Goal: Information Seeking & Learning: Understand process/instructions

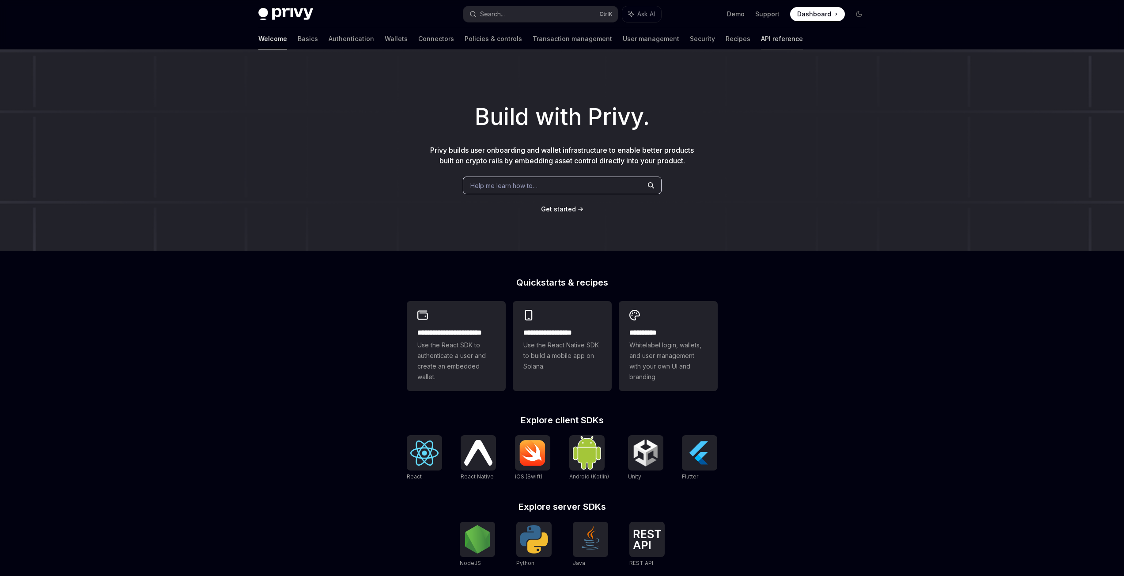
click at [761, 40] on link "API reference" at bounding box center [782, 38] width 42 height 21
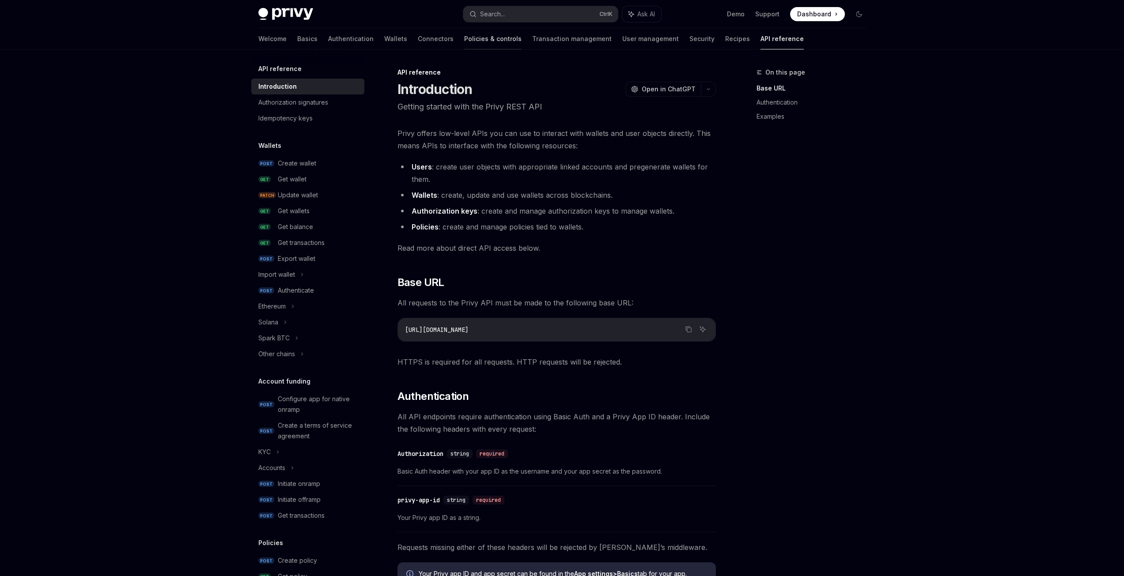
click at [466, 38] on link "Policies & controls" at bounding box center [492, 38] width 57 height 21
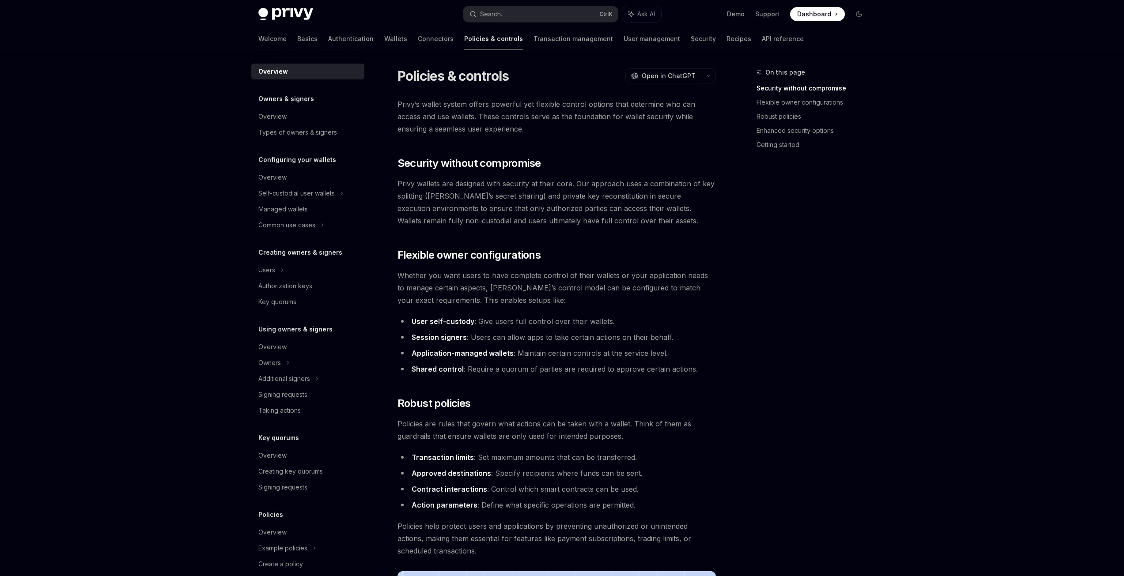
click at [410, 38] on div "Welcome Basics Authentication Wallets Connectors Policies & controls Transactio…" at bounding box center [530, 38] width 545 height 21
click at [418, 39] on link "Connectors" at bounding box center [436, 38] width 36 height 21
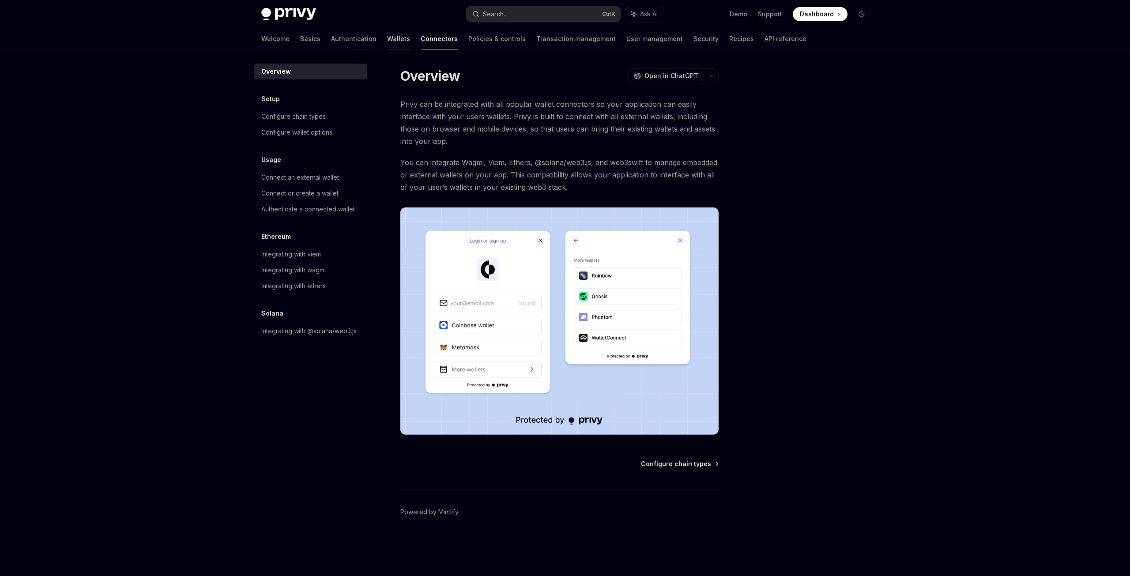
click at [387, 37] on link "Wallets" at bounding box center [398, 38] width 23 height 21
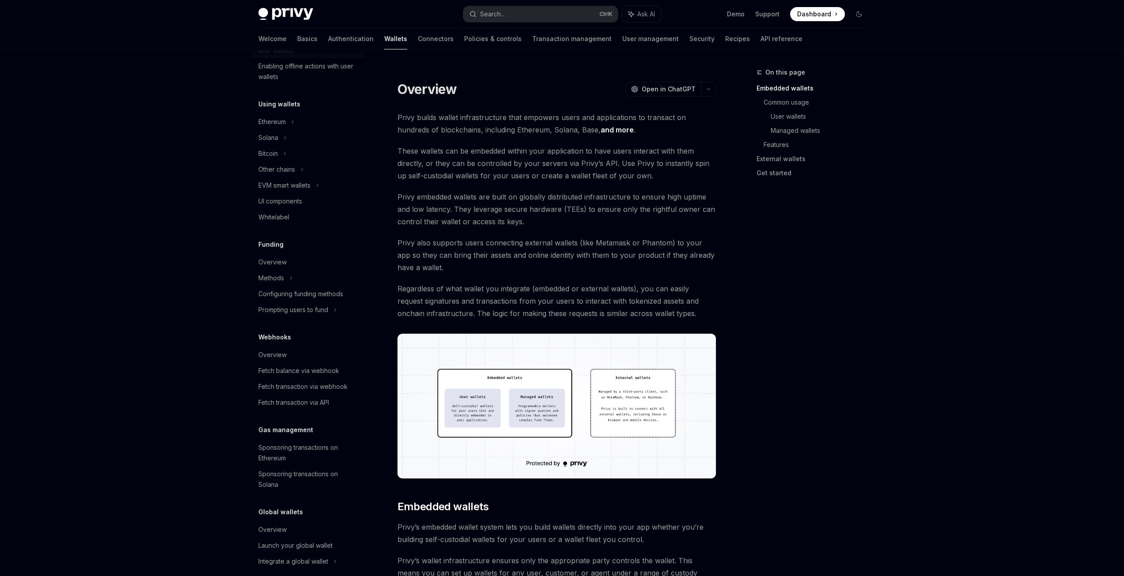
scroll to position [188, 0]
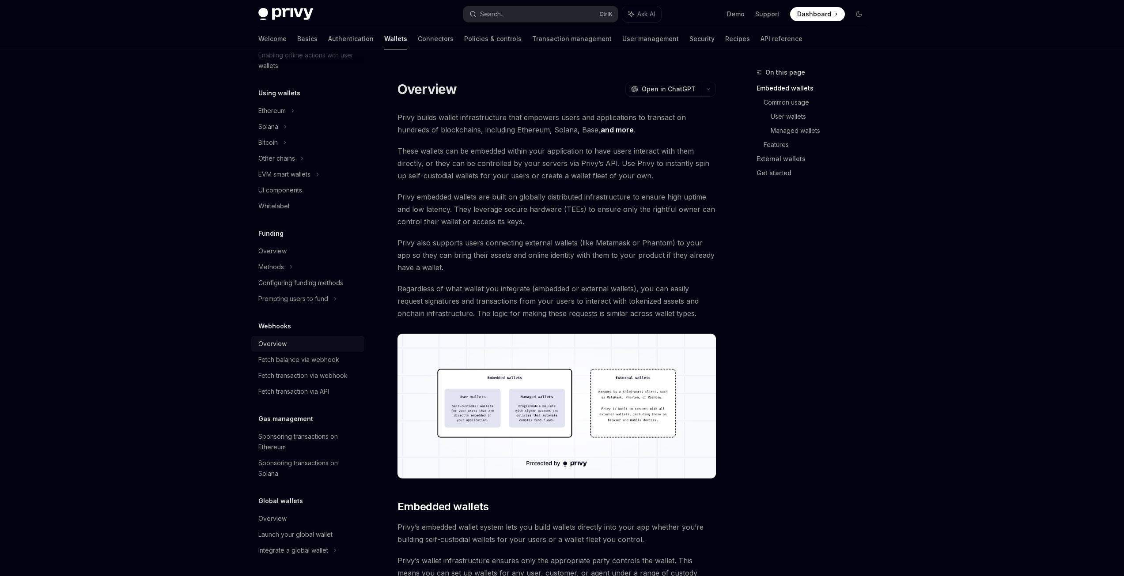
click at [327, 345] on div "Overview" at bounding box center [308, 344] width 101 height 11
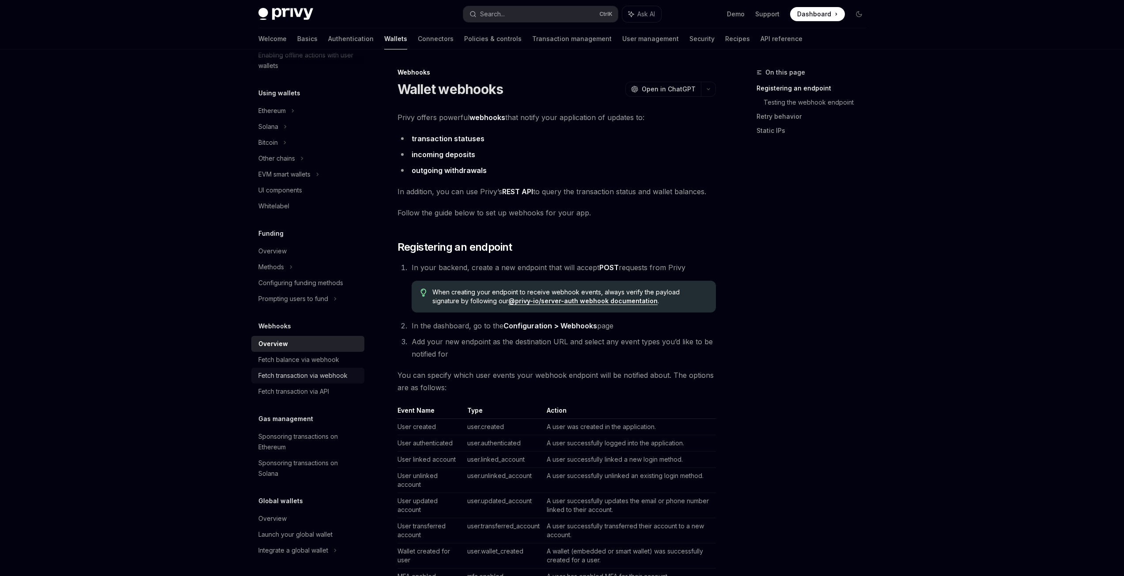
click at [321, 372] on div "Fetch transaction via webhook" at bounding box center [302, 375] width 89 height 11
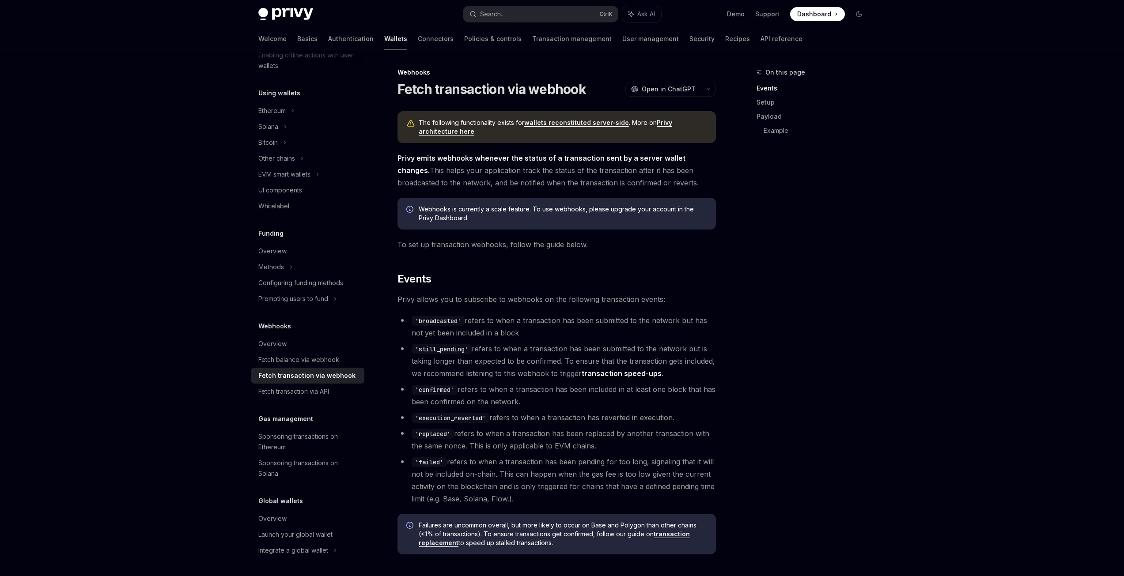
click at [776, 359] on div "On this page Events Setup Payload Example" at bounding box center [806, 321] width 134 height 509
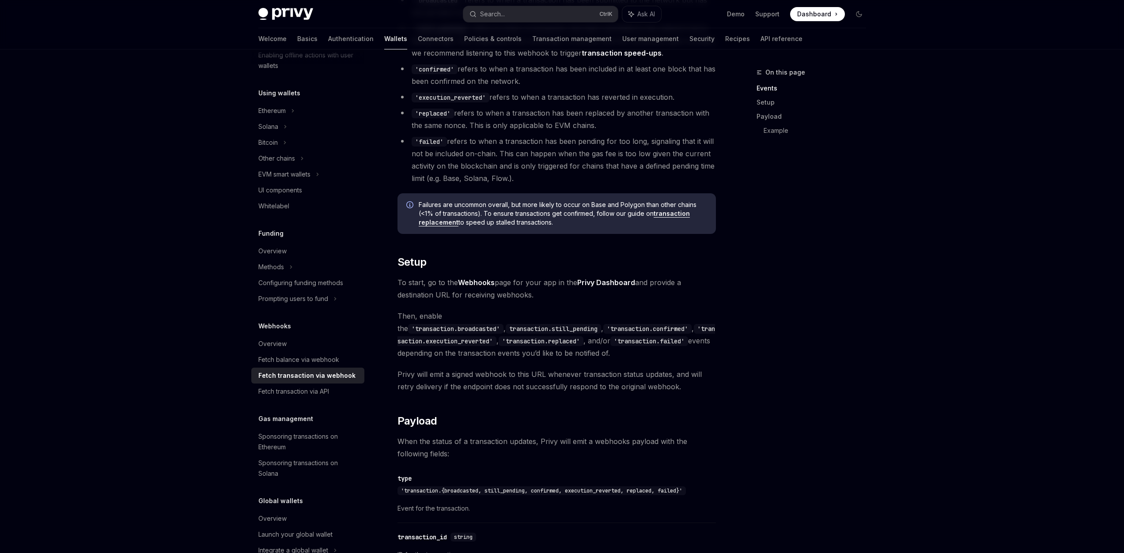
scroll to position [453, 0]
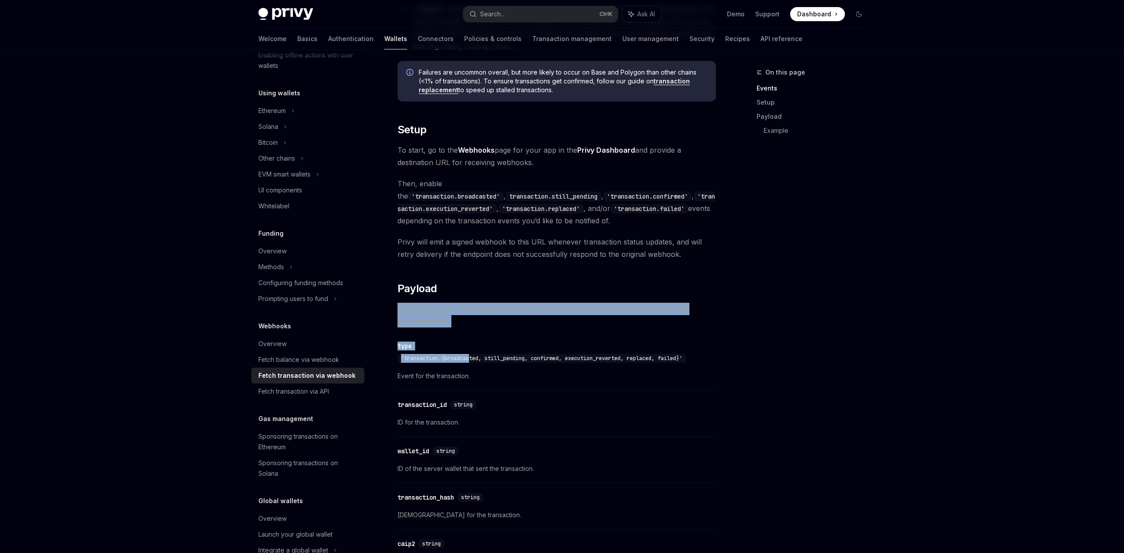
drag, startPoint x: 393, startPoint y: 309, endPoint x: 476, endPoint y: 330, distance: 85.8
click at [475, 330] on div "Webhooks Fetch transaction via webhook OpenAI Open in ChatGPT OpenAI Open in Ch…" at bounding box center [473, 234] width 487 height 1241
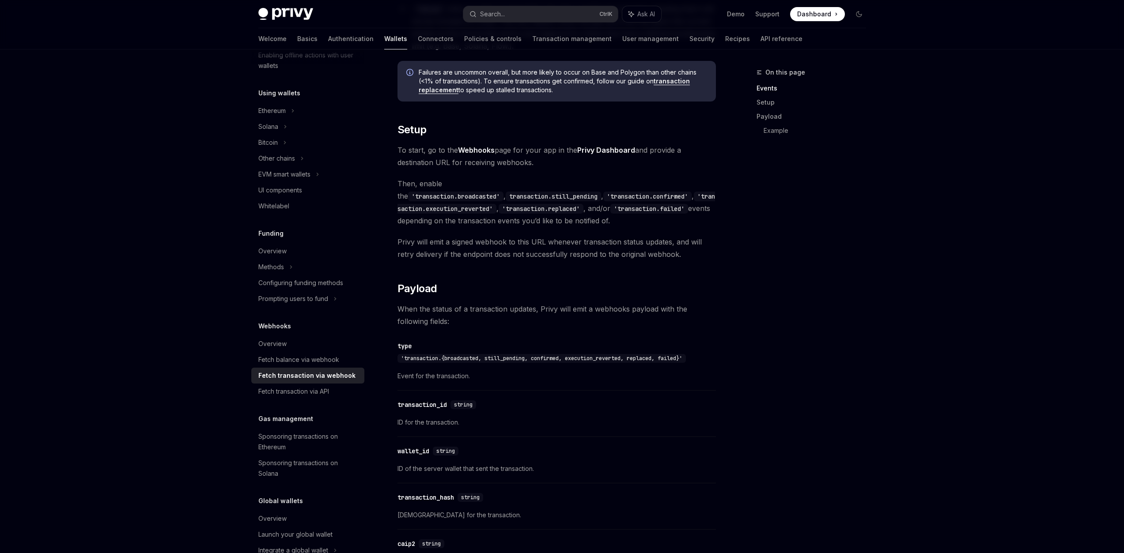
click at [477, 330] on div "The following functionality exists for wallets reconstituted server-side . More…" at bounding box center [556, 190] width 318 height 1065
click at [498, 325] on span "When the status of a transaction updates, Privy will emit a webhooks payload wi…" at bounding box center [556, 315] width 318 height 25
click at [488, 324] on span "When the status of a transaction updates, Privy will emit a webhooks payload wi…" at bounding box center [556, 315] width 318 height 25
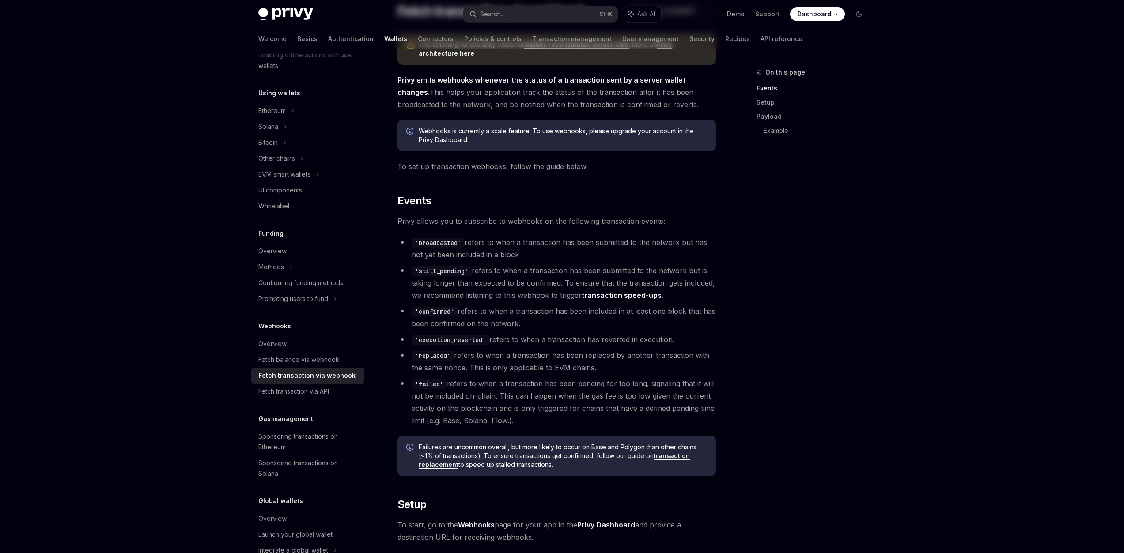
scroll to position [0, 0]
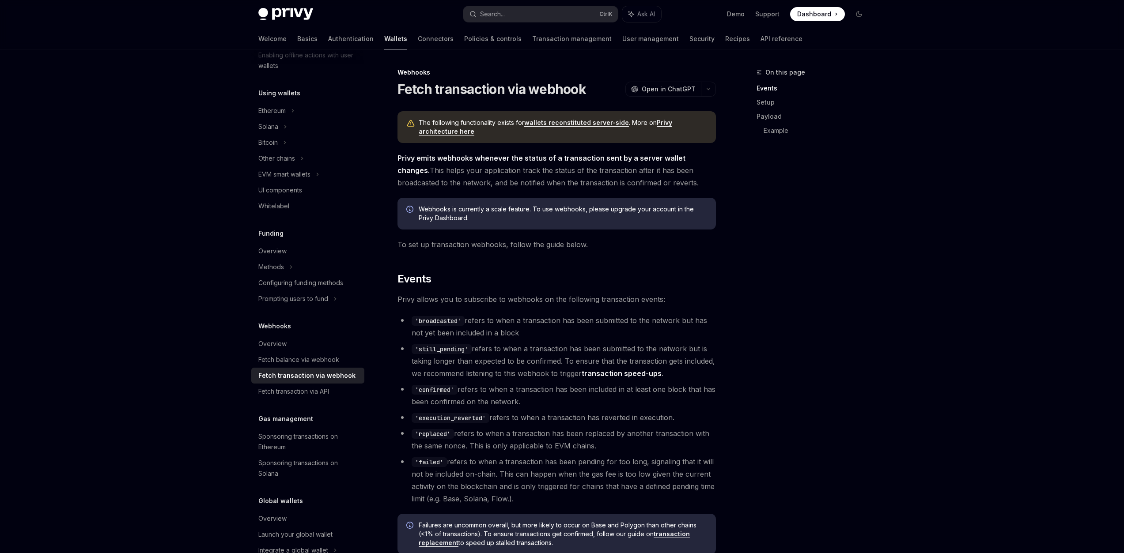
drag, startPoint x: 399, startPoint y: 315, endPoint x: 602, endPoint y: 502, distance: 276.2
click at [602, 502] on ul "'broadcasted' refers to when a transaction has been submitted to the network bu…" at bounding box center [556, 409] width 318 height 191
click at [602, 502] on li "'failed' refers to when a transaction has been pending for too long, signaling …" at bounding box center [556, 480] width 318 height 49
click at [293, 338] on link "Overview" at bounding box center [307, 344] width 113 height 16
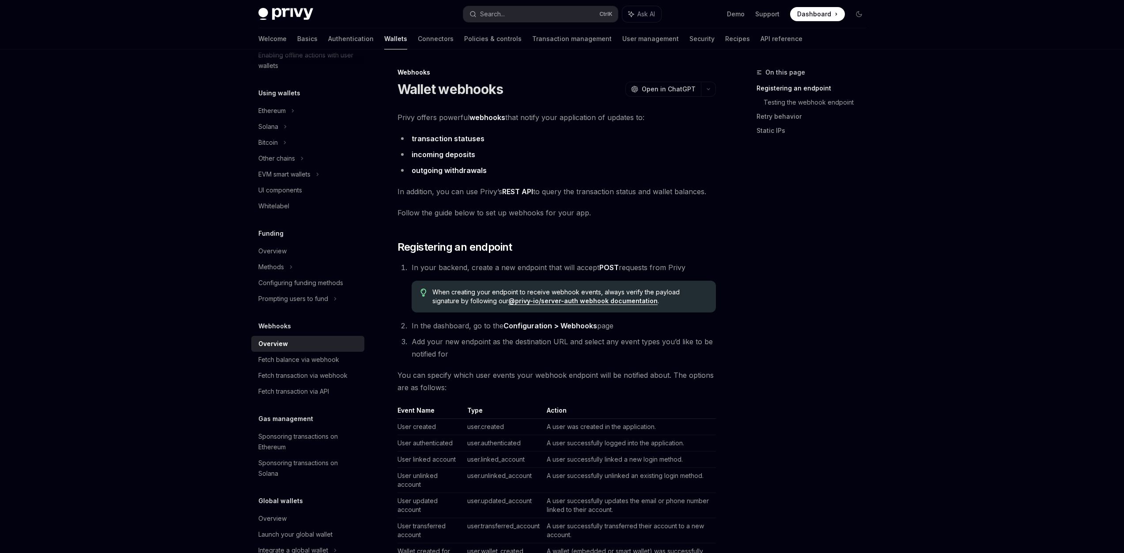
click at [821, 297] on div "On this page Registering an endpoint Testing the webhook endpoint Retry behavio…" at bounding box center [806, 310] width 134 height 486
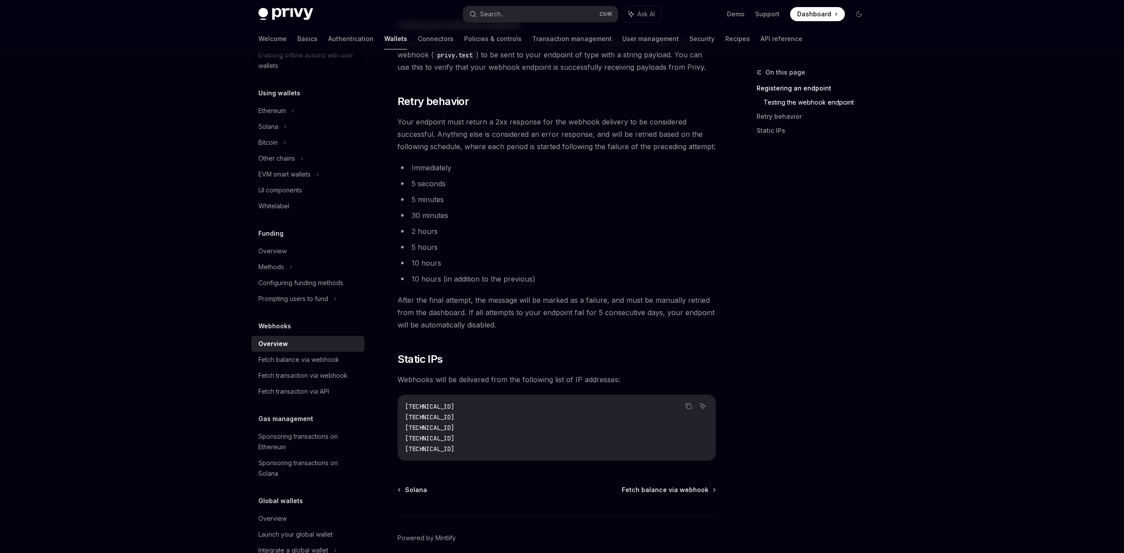
scroll to position [743, 0]
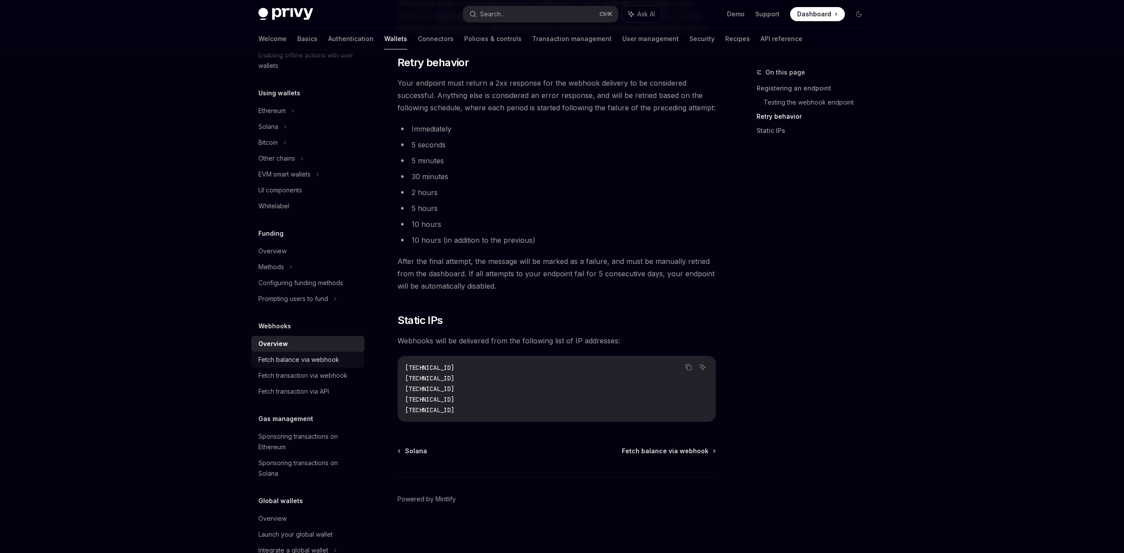
click at [334, 360] on div "Fetch balance via webhook" at bounding box center [298, 360] width 81 height 11
type textarea "*"
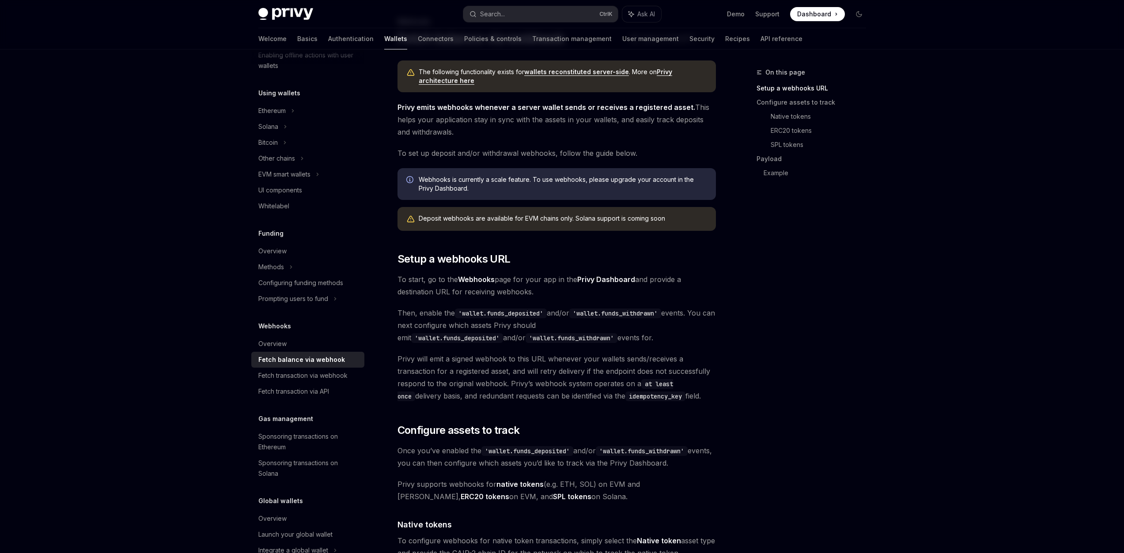
scroll to position [71, 0]
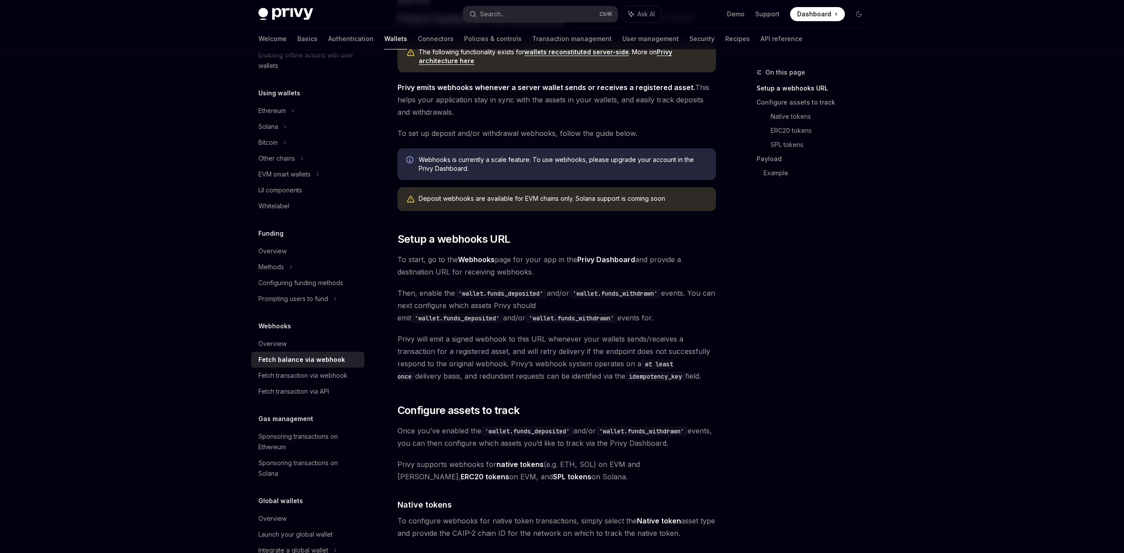
click at [537, 14] on button "Search... Ctrl K" at bounding box center [540, 14] width 155 height 16
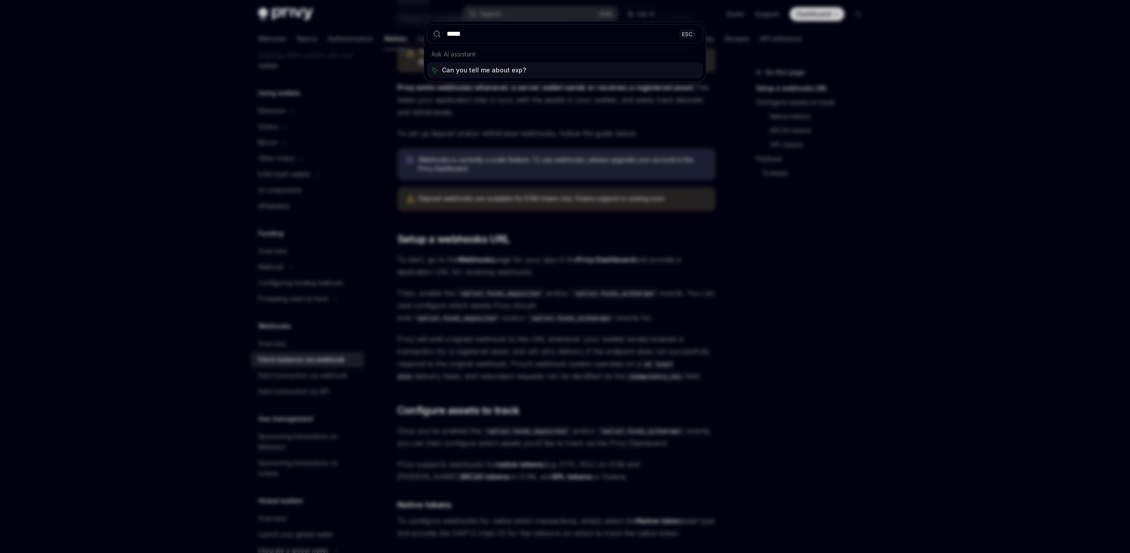
type input "******"
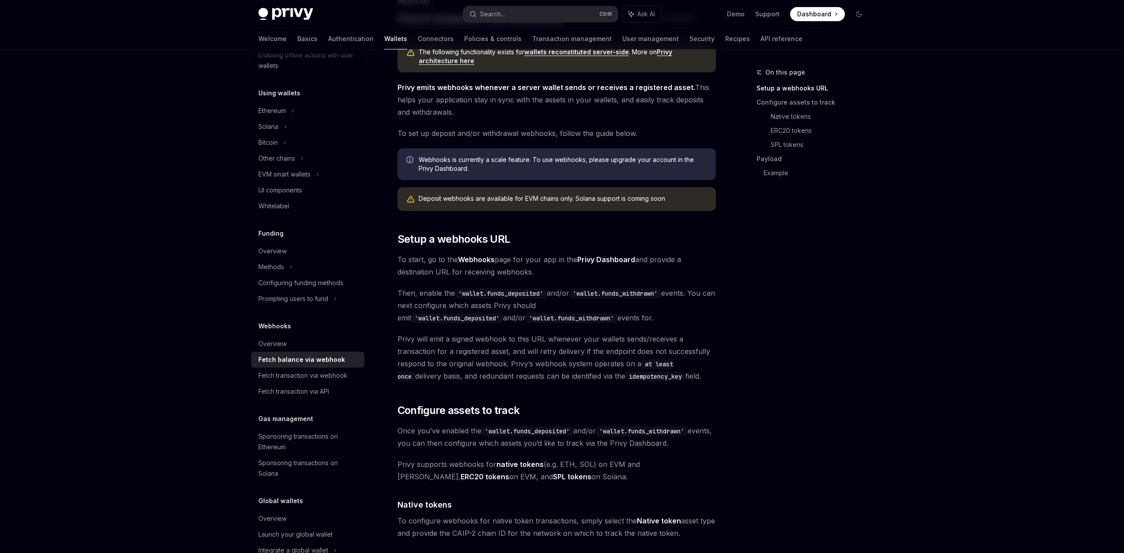
type textarea "*"
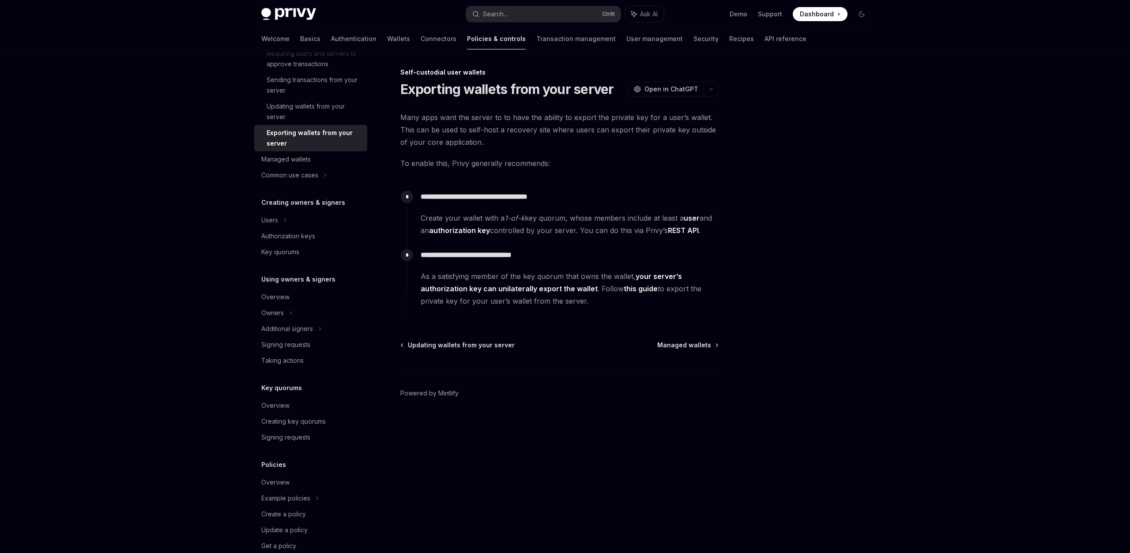
click at [1005, 290] on div "Privy Docs home page Search... Ctrl K Ask AI Demo Support Dashboard Dashboard S…" at bounding box center [565, 276] width 1130 height 553
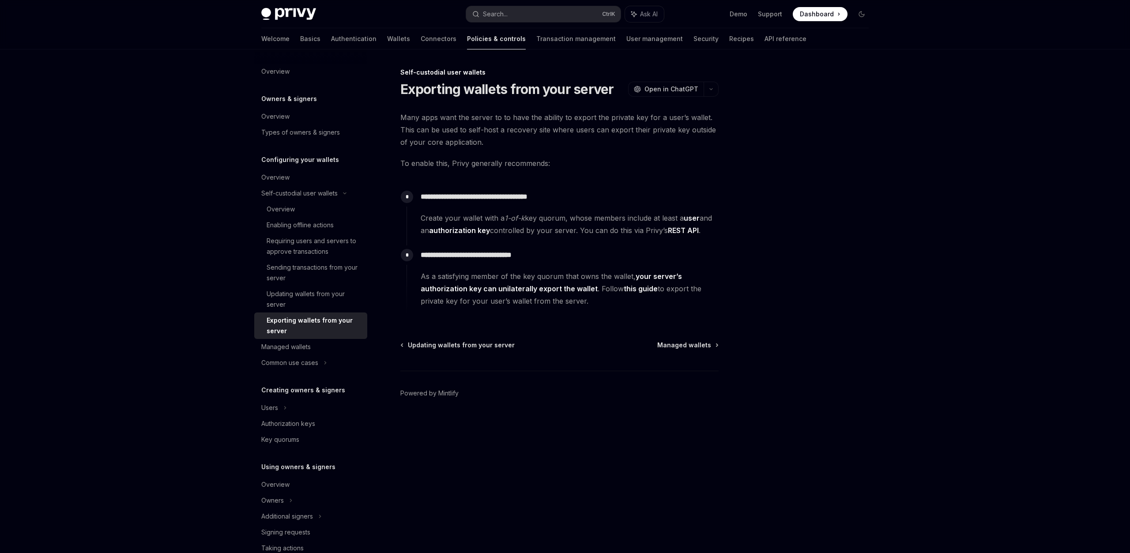
click at [637, 413] on footer "Powered by Mintlify" at bounding box center [559, 409] width 318 height 76
click at [792, 197] on div at bounding box center [809, 310] width 134 height 486
click at [502, 12] on div "Search..." at bounding box center [495, 14] width 25 height 11
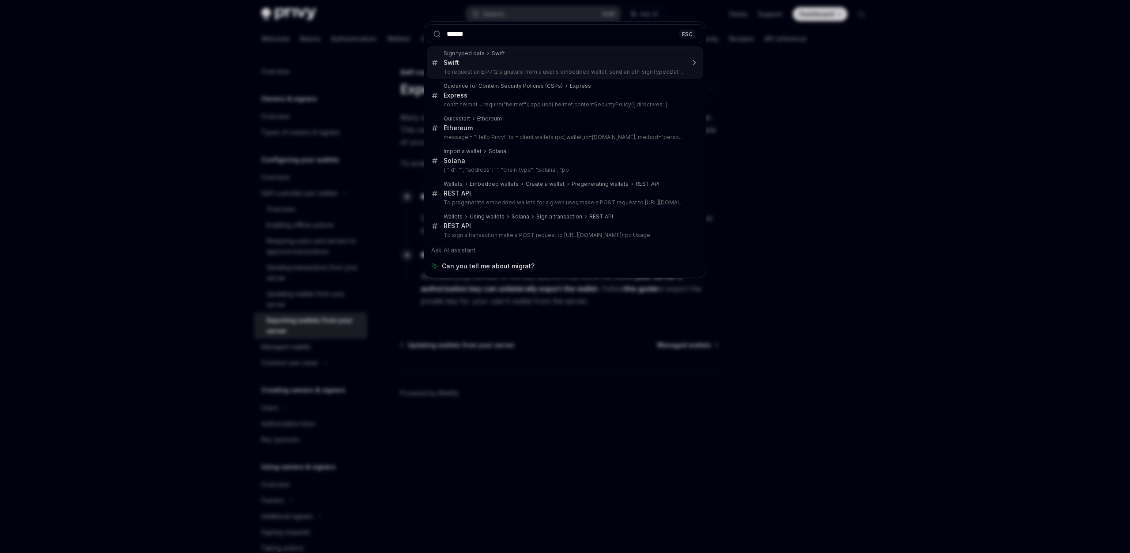
type input "*******"
type textarea "*"
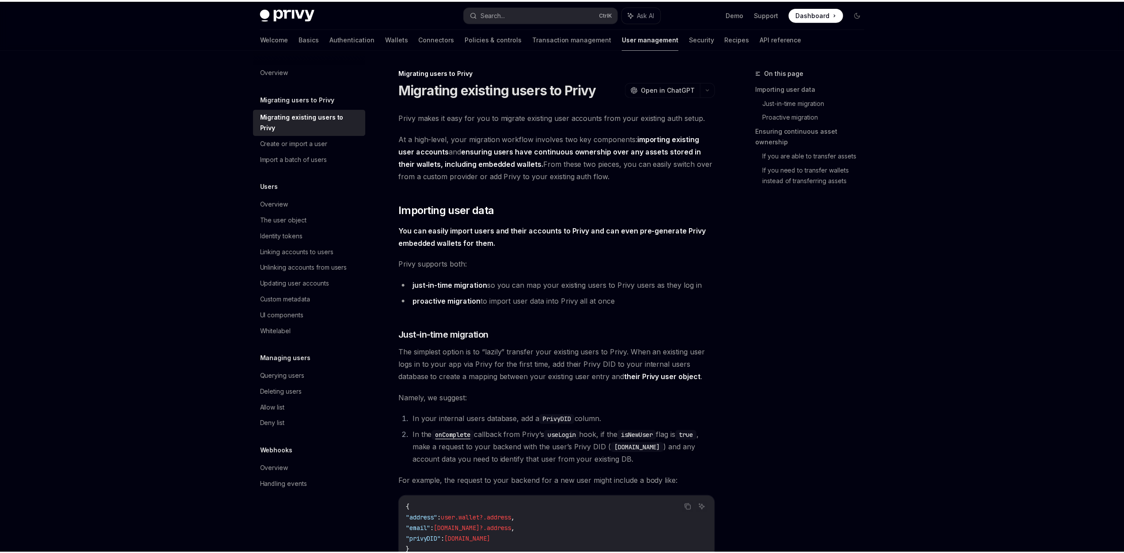
scroll to position [49, 0]
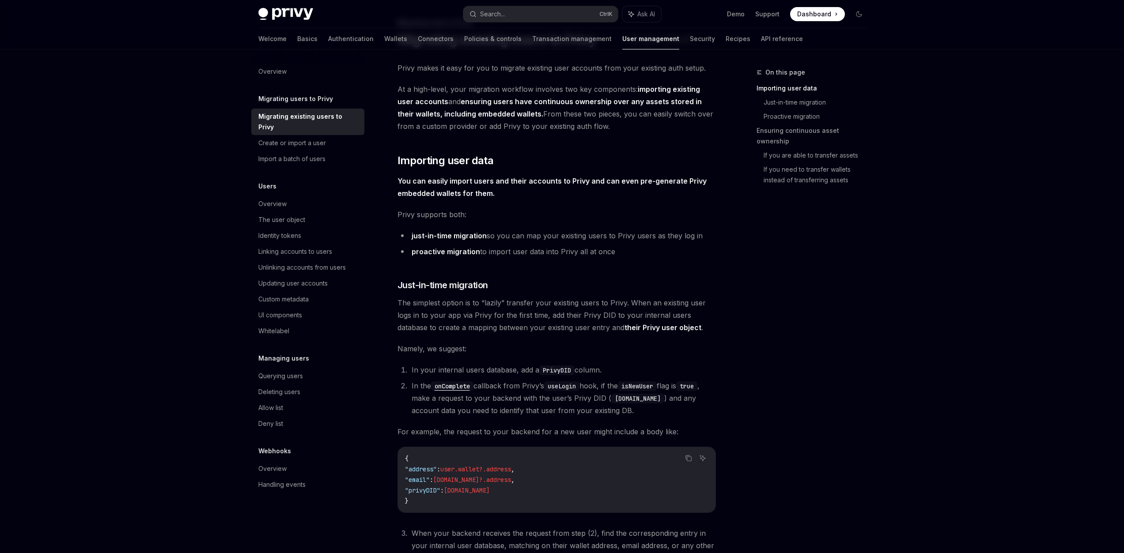
click at [502, 12] on div "Search..." at bounding box center [492, 14] width 25 height 11
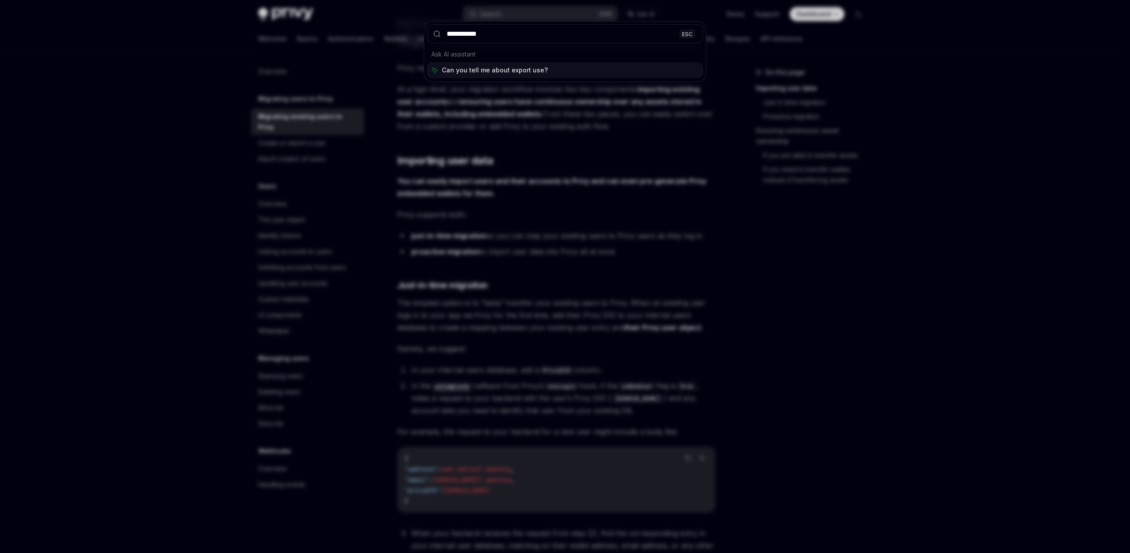
type input "**********"
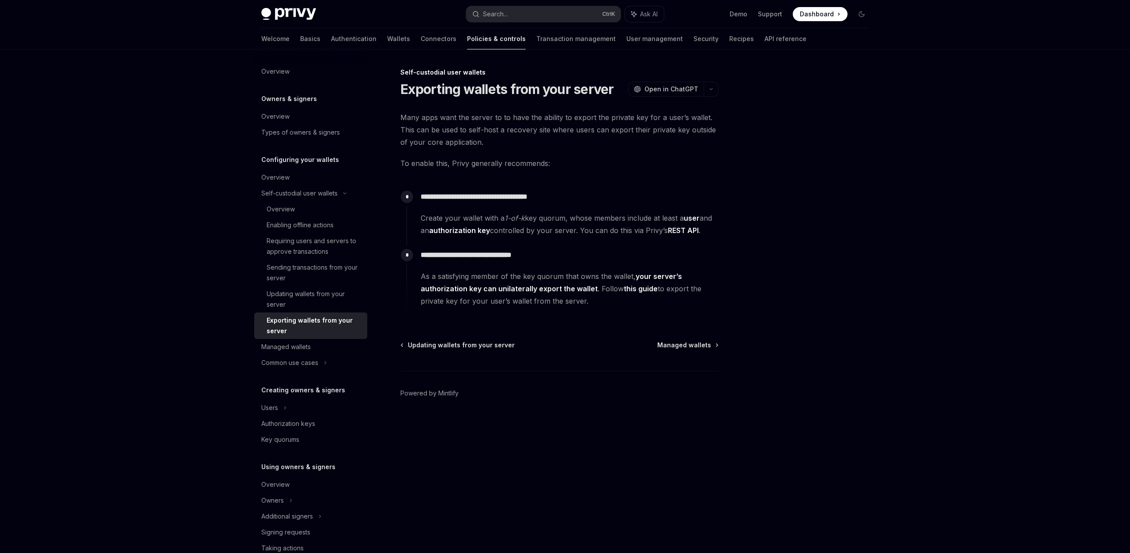
click at [826, 349] on div at bounding box center [809, 310] width 134 height 486
click at [648, 291] on link "this guide" at bounding box center [641, 288] width 34 height 9
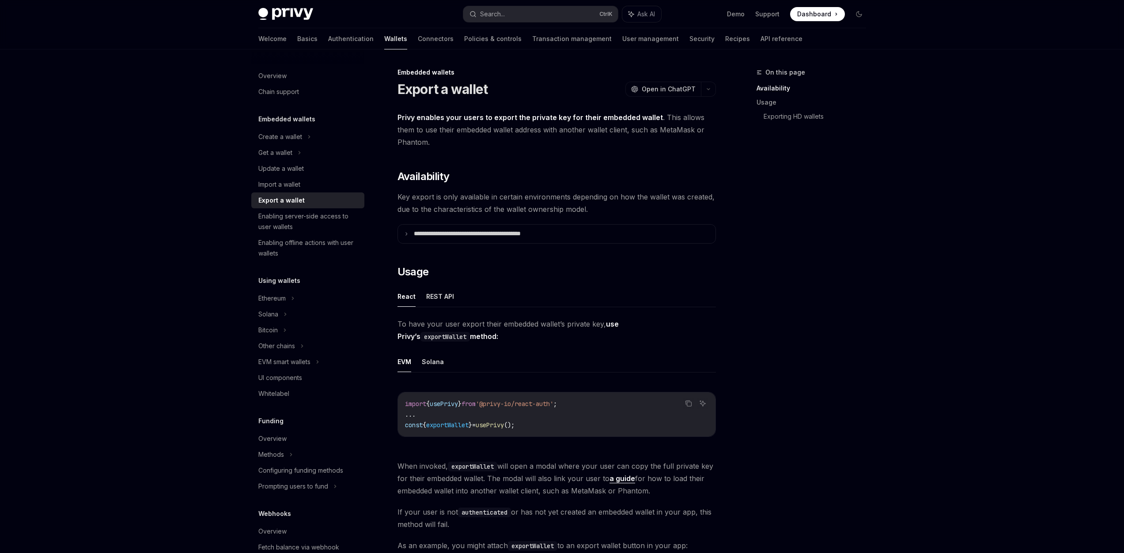
click at [767, 285] on div "On this page Availability Usage Exporting HD wallets" at bounding box center [806, 310] width 134 height 486
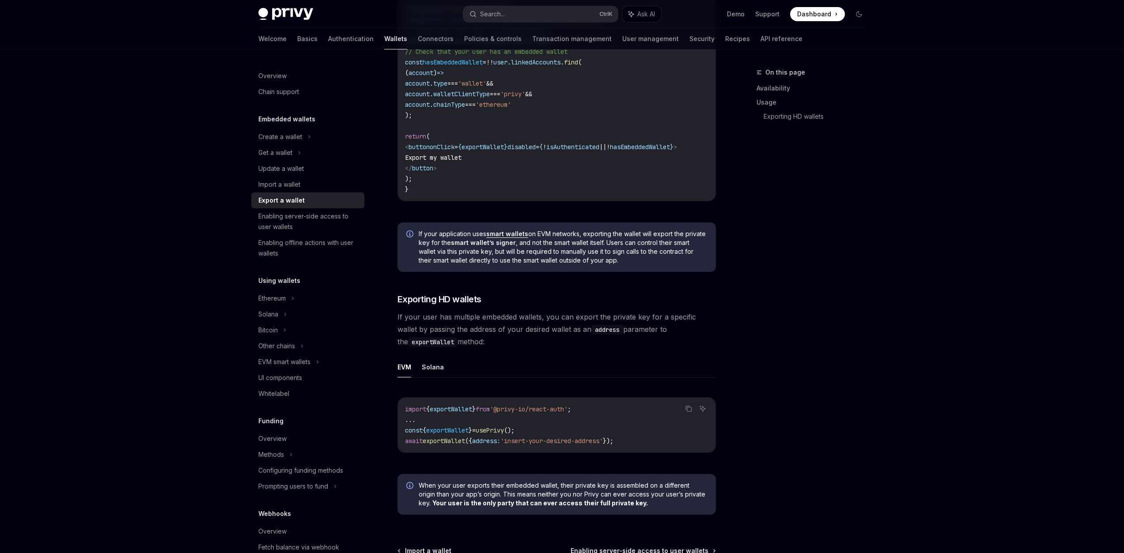
scroll to position [728, 0]
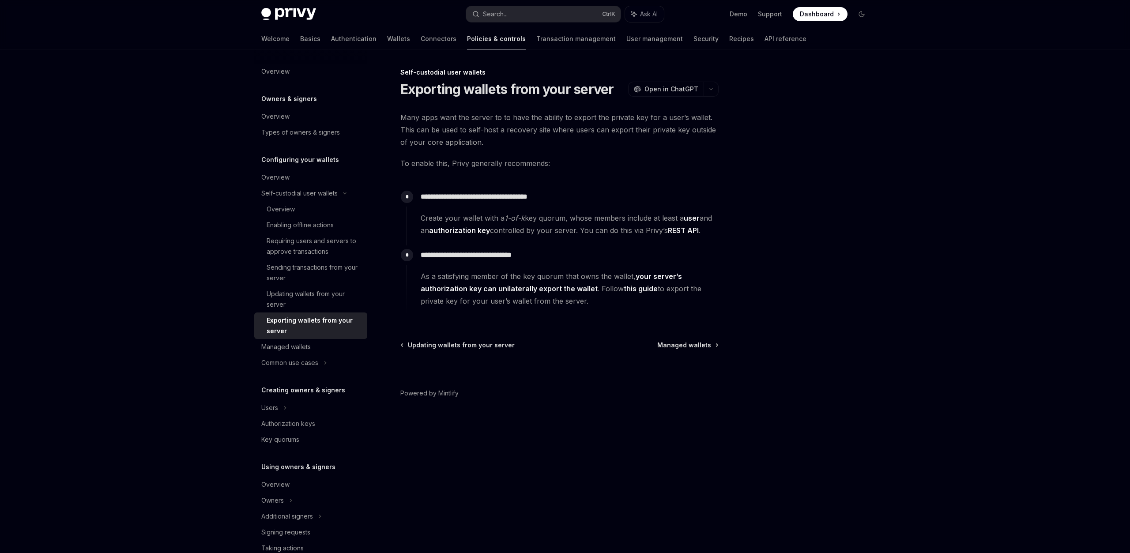
type textarea "*"
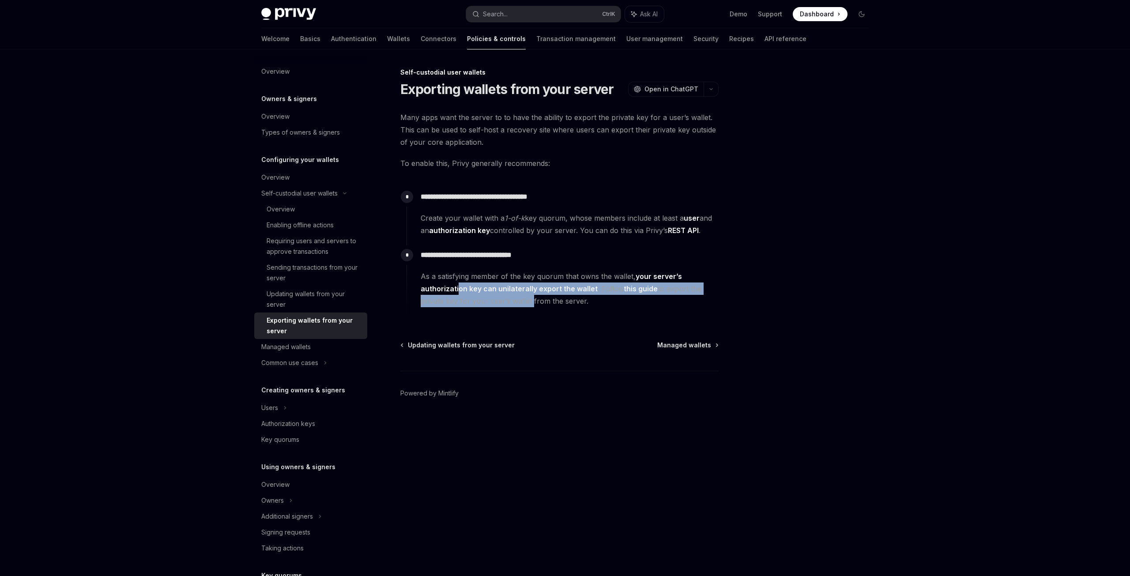
drag, startPoint x: 458, startPoint y: 294, endPoint x: 548, endPoint y: 299, distance: 89.8
click at [530, 298] on span "As a satisfying member of the key quorum that owns the wallet, your server’s au…" at bounding box center [570, 288] width 298 height 37
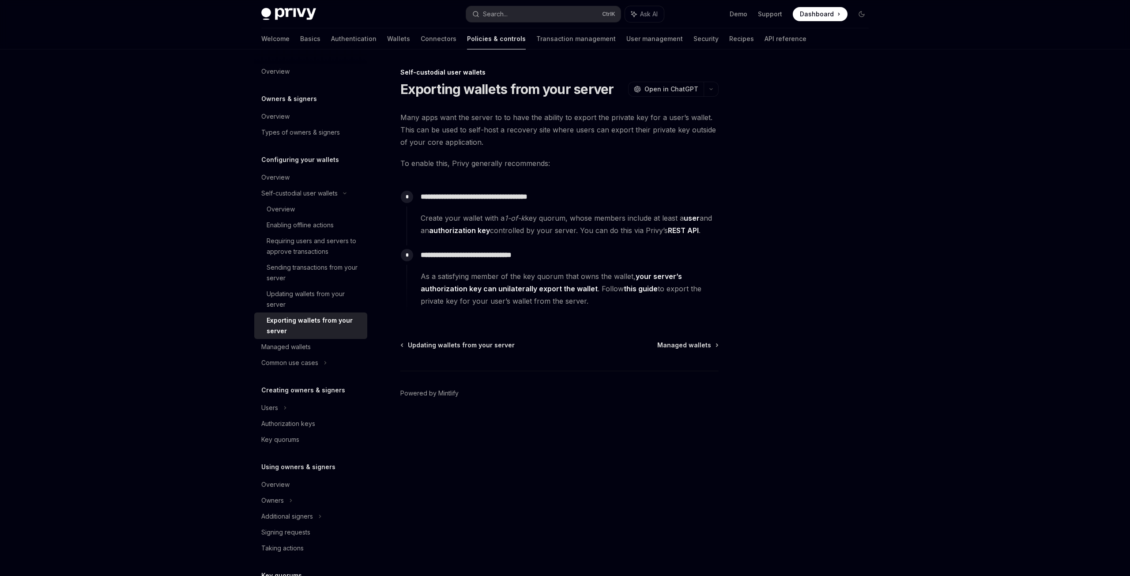
click at [548, 299] on span "As a satisfying member of the key quorum that owns the wallet, your server’s au…" at bounding box center [570, 288] width 298 height 37
